Goal: Check status: Check status

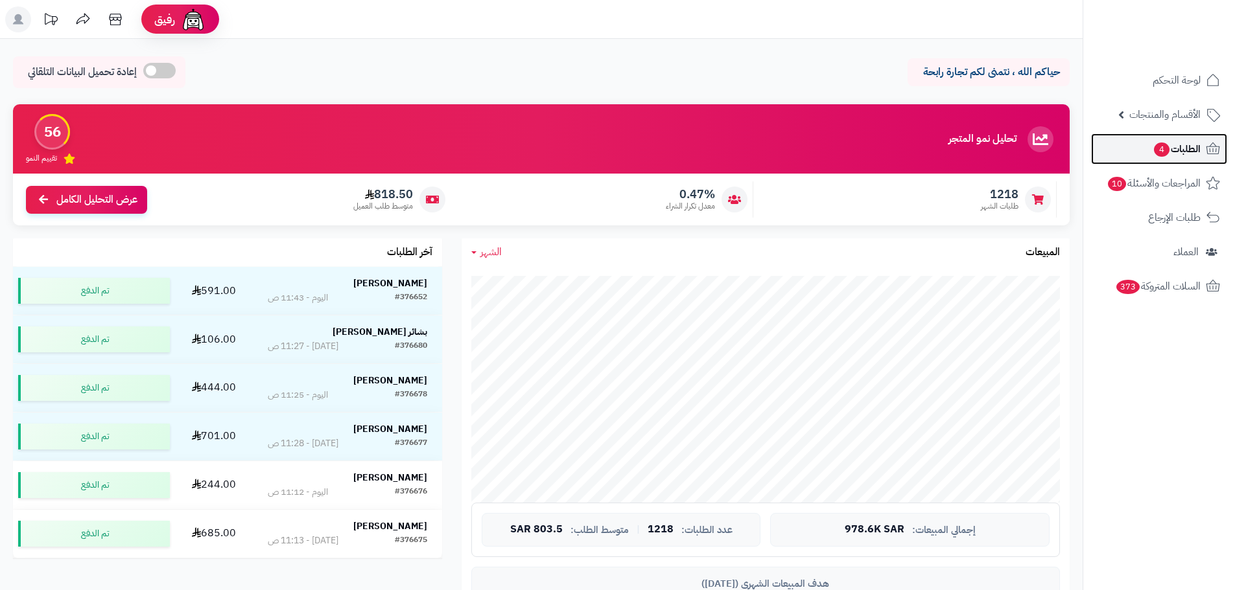
click at [1187, 160] on link "الطلبات 4" at bounding box center [1159, 149] width 136 height 31
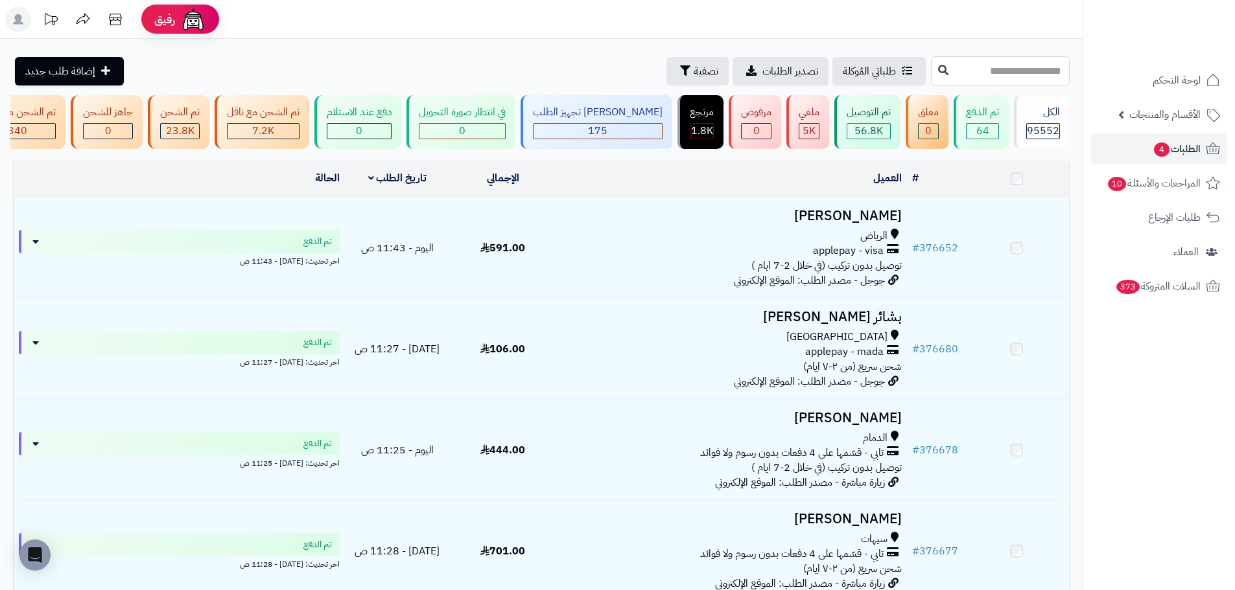
click at [1007, 69] on input "text" at bounding box center [1000, 70] width 139 height 29
click at [949, 73] on input "text" at bounding box center [1000, 70] width 139 height 29
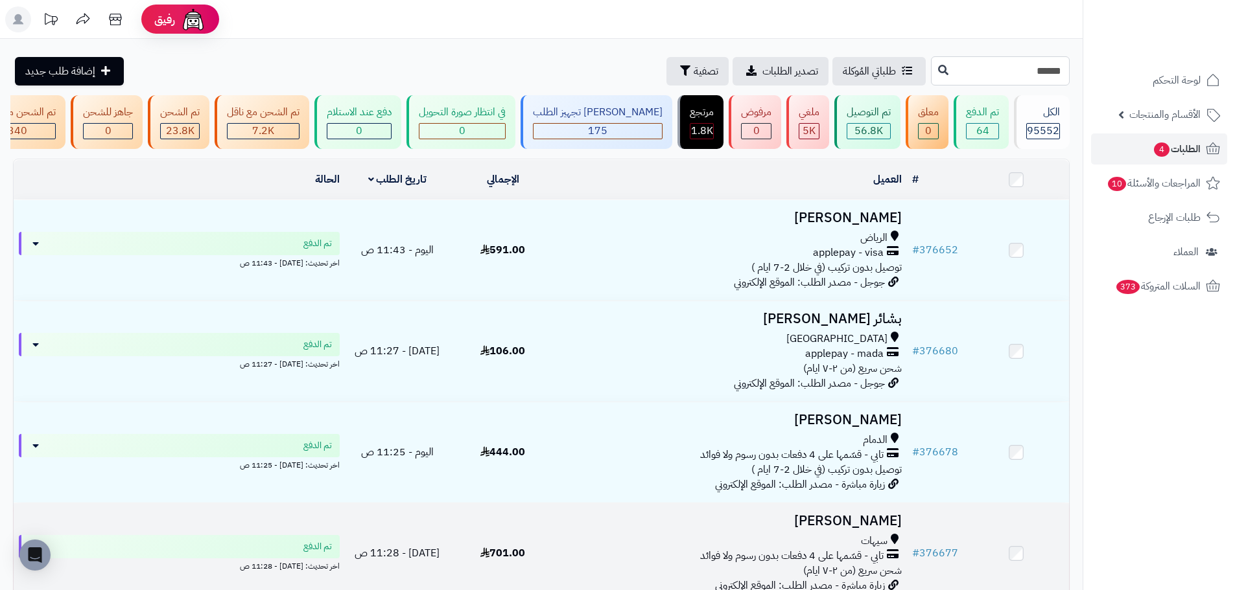
type input "******"
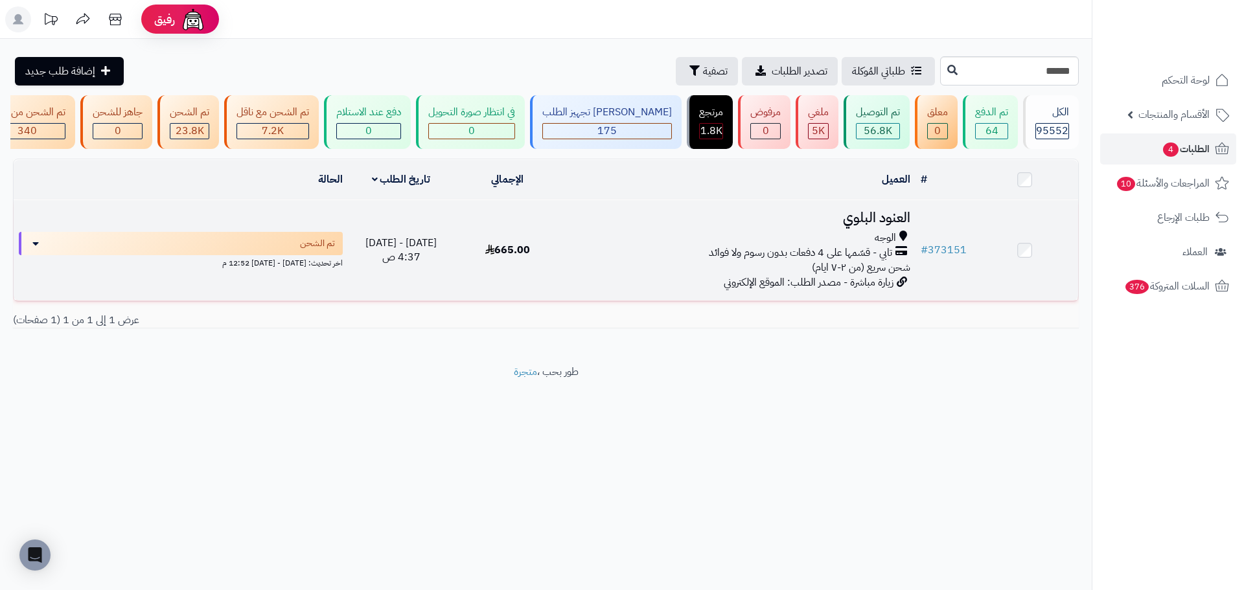
click at [775, 244] on div "الوجه" at bounding box center [738, 238] width 344 height 15
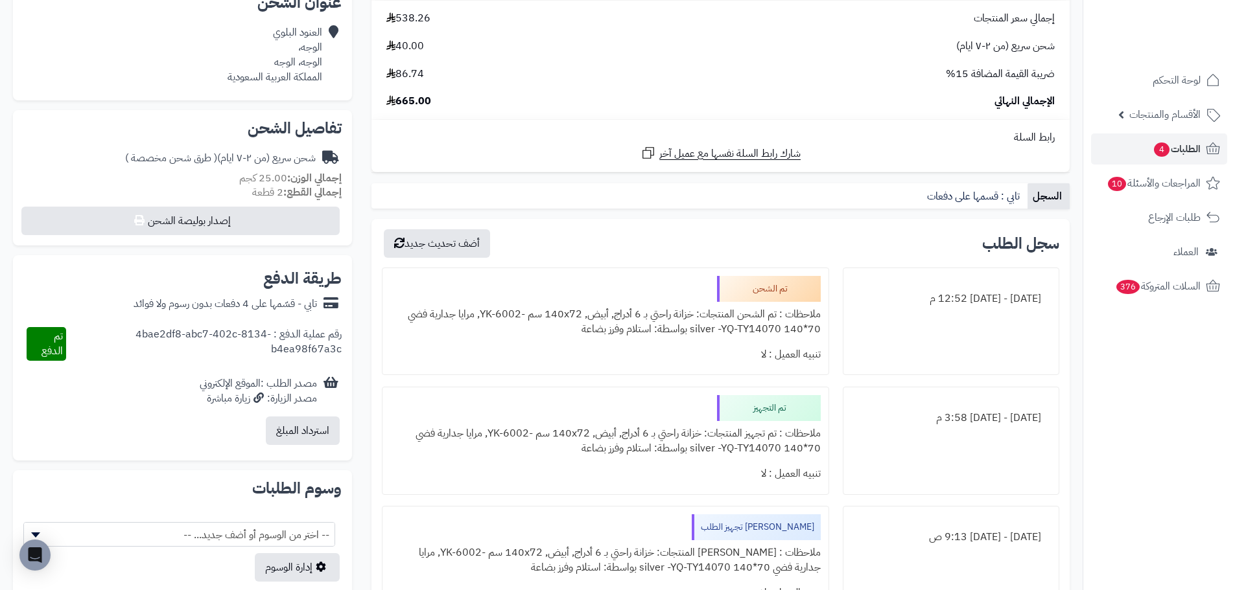
scroll to position [389, 0]
